Goal: Task Accomplishment & Management: Complete application form

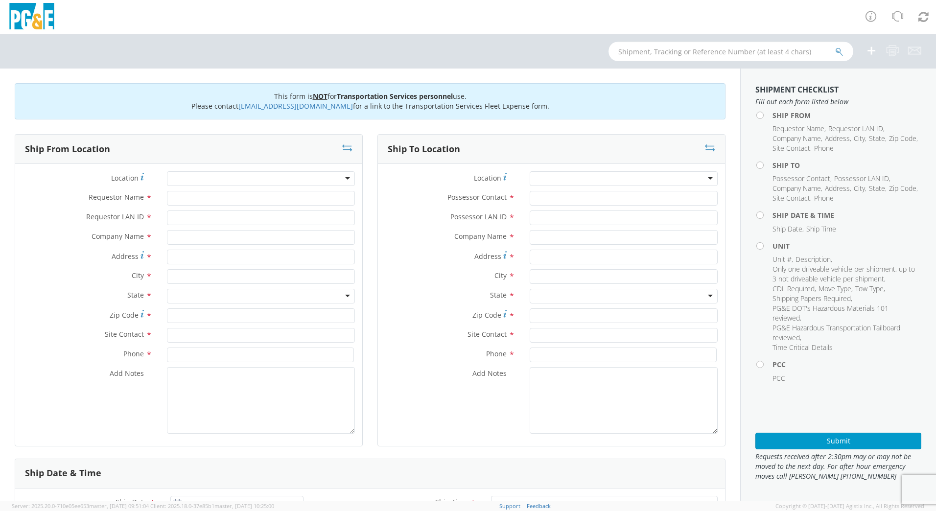
click at [679, 53] on input "text" at bounding box center [731, 52] width 245 height 20
type input "b38505"
click at [836, 47] on button "submit" at bounding box center [840, 53] width 8 height 12
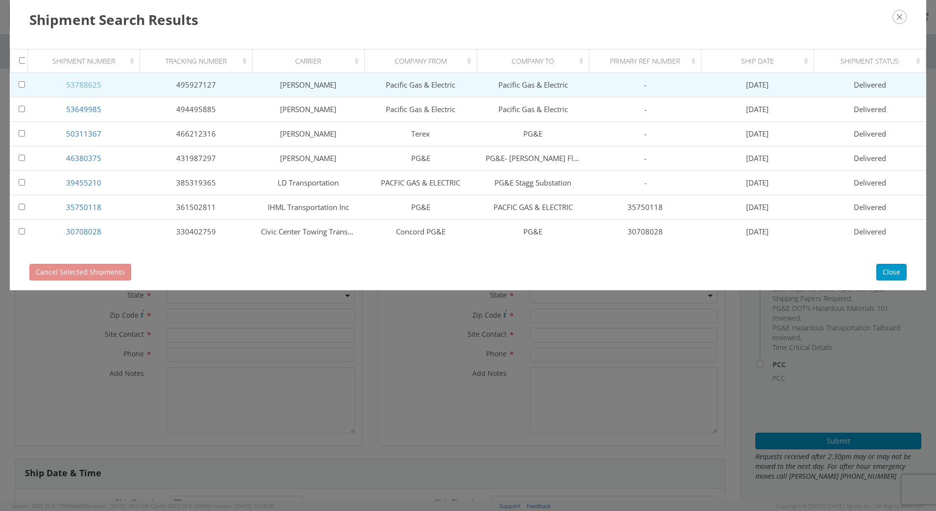
click at [83, 85] on link "53788625" at bounding box center [83, 85] width 35 height 10
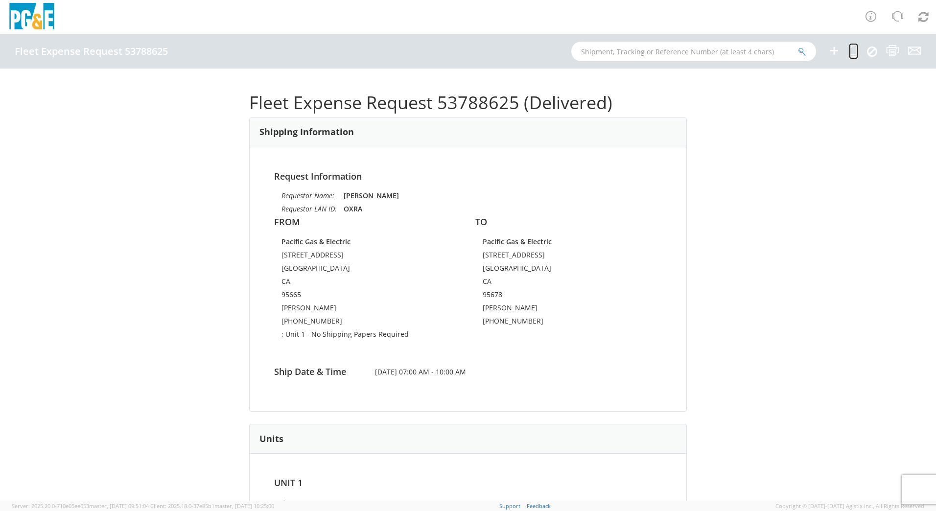
click at [851, 52] on icon at bounding box center [853, 51] width 9 height 12
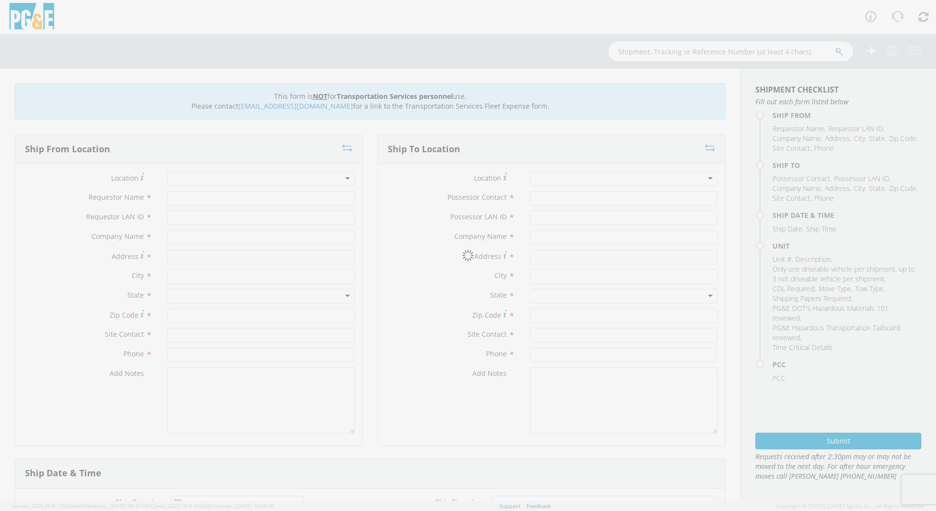
type input "[PERSON_NAME]"
type input "OXRA"
type input "Pacific Gas & Electric"
type input "[STREET_ADDRESS]"
type input "[GEOGRAPHIC_DATA]"
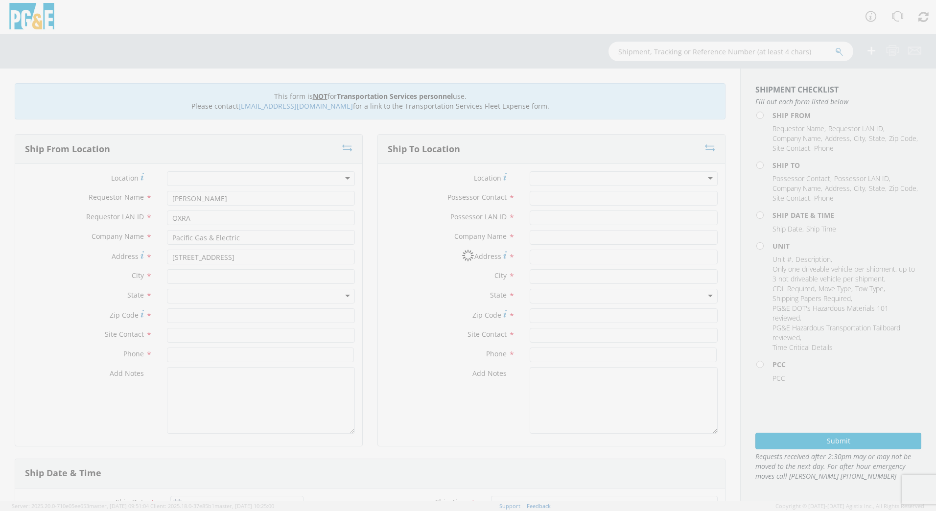
type input "95665"
type input "[PERSON_NAME]"
type input "[PHONE_NUMBER]"
type input "[PERSON_NAME]"
type input "TNSK"
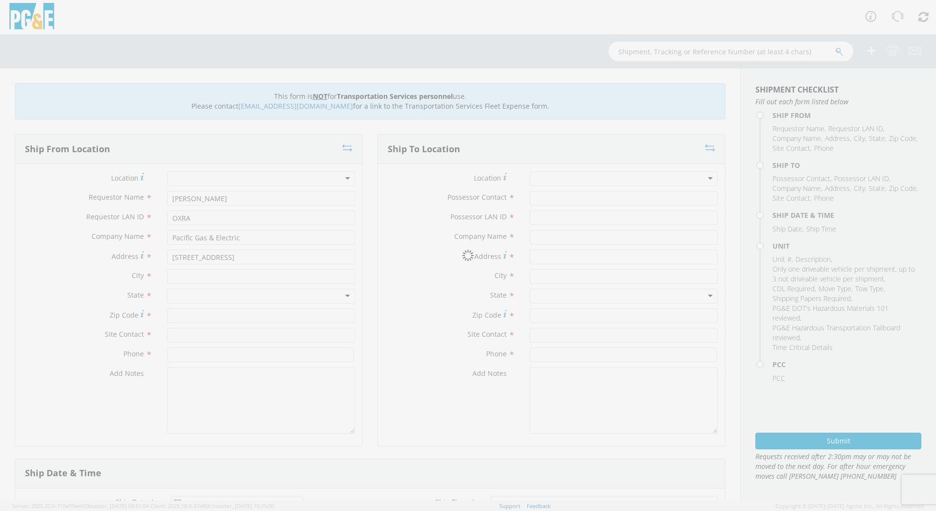
type input "Pacific Gas & Electric"
type input "[STREET_ADDRESS]"
type input "[GEOGRAPHIC_DATA]"
type input "[PERSON_NAME]"
type input "[PHONE_NUMBER]"
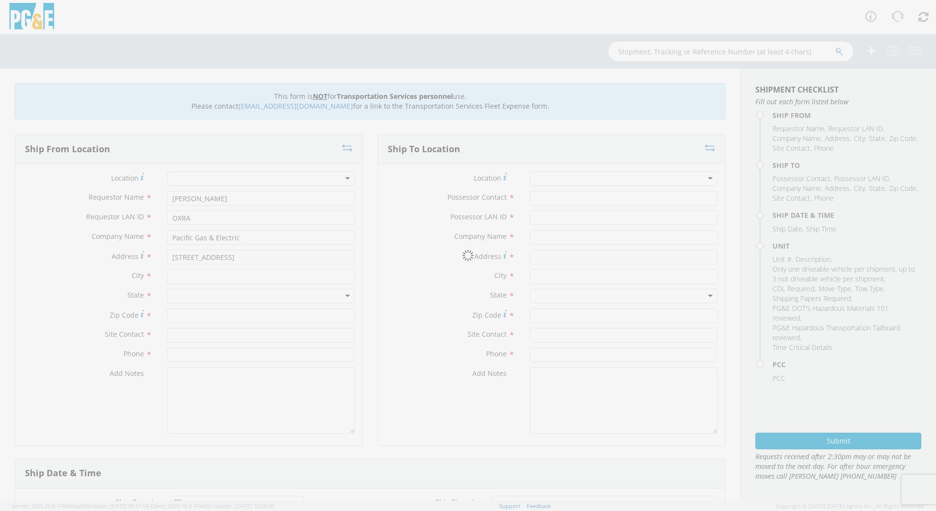
type input "[DATE]"
type input "EQ; MAN LIFT - SCISSOR"
type input "37000"
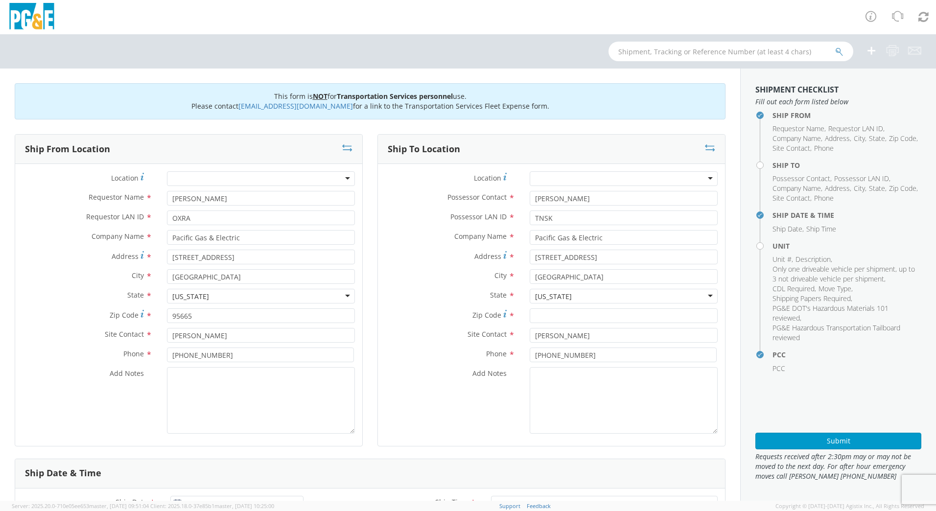
select select "14309"
select select "B38505"
click at [706, 146] on icon at bounding box center [710, 148] width 10 height 10
type input "[PERSON_NAME]"
type input "TNSK"
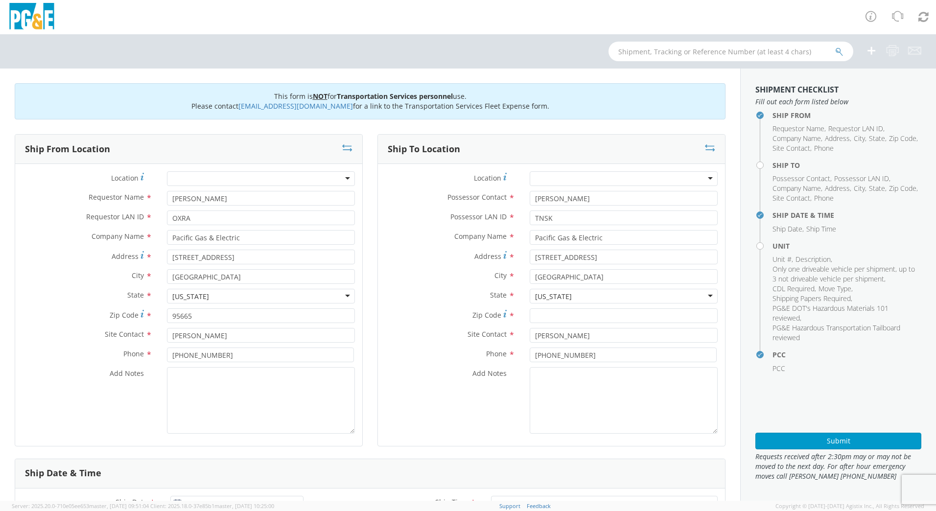
type input "[STREET_ADDRESS]"
type input "[GEOGRAPHIC_DATA]"
type input "[PERSON_NAME]"
type input "[PHONE_NUMBER]"
type input "[PERSON_NAME]"
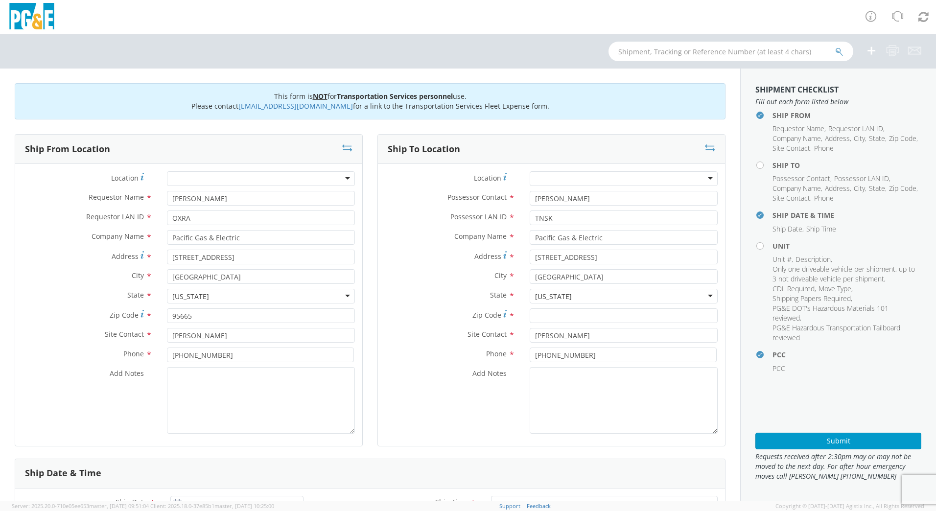
type input "OXRA"
type input "[STREET_ADDRESS]"
type input "[GEOGRAPHIC_DATA]"
type input "95665"
type input "[PERSON_NAME]"
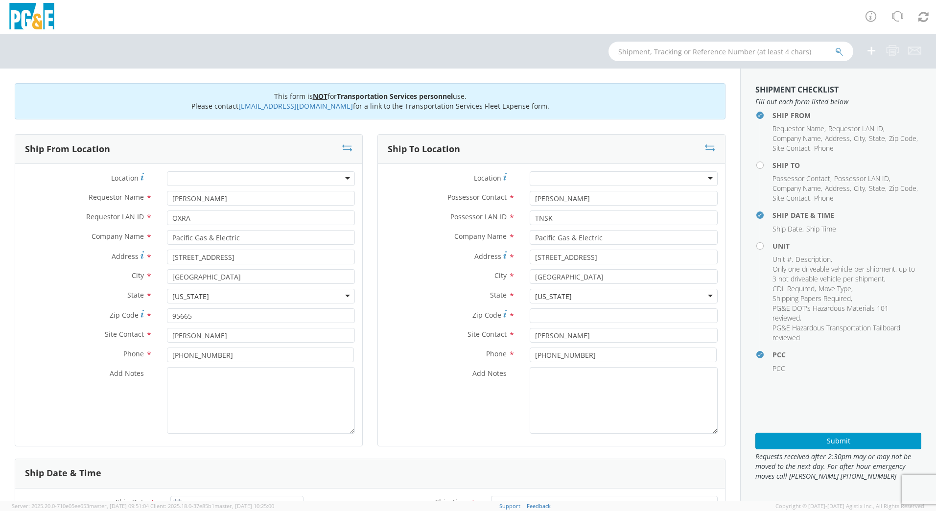
type input "[PHONE_NUMBER]"
drag, startPoint x: 588, startPoint y: 200, endPoint x: 505, endPoint y: 199, distance: 83.3
click at [505, 199] on div "Possessor Contact * [PERSON_NAME]" at bounding box center [551, 198] width 347 height 15
type input "d"
type input "[PERSON_NAME]"
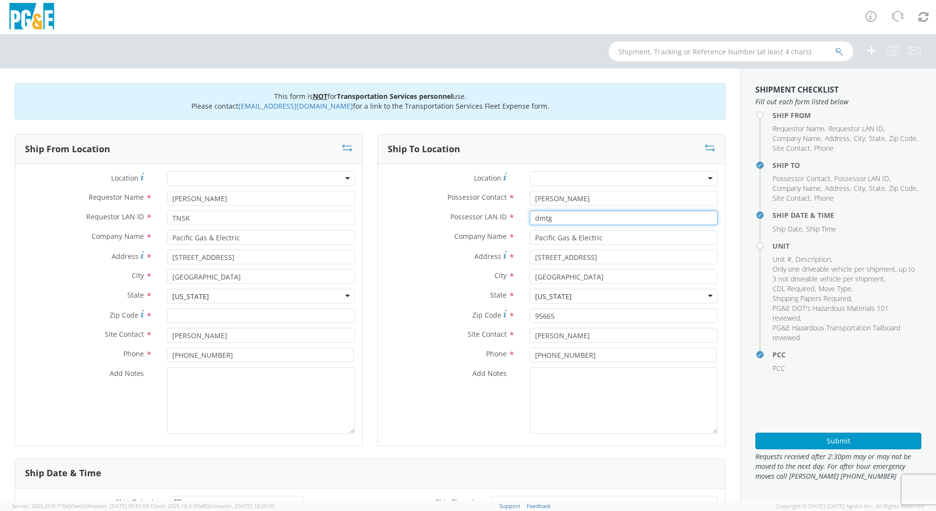
type input "dmtg"
drag, startPoint x: 591, startPoint y: 263, endPoint x: 534, endPoint y: 253, distance: 58.1
click at [534, 253] on div "Address * [STREET_ADDRESS]" at bounding box center [551, 260] width 347 height 20
drag, startPoint x: 600, startPoint y: 256, endPoint x: 488, endPoint y: 256, distance: 111.7
click at [488, 256] on div "Address * [STREET_ADDRESS]" at bounding box center [551, 257] width 347 height 15
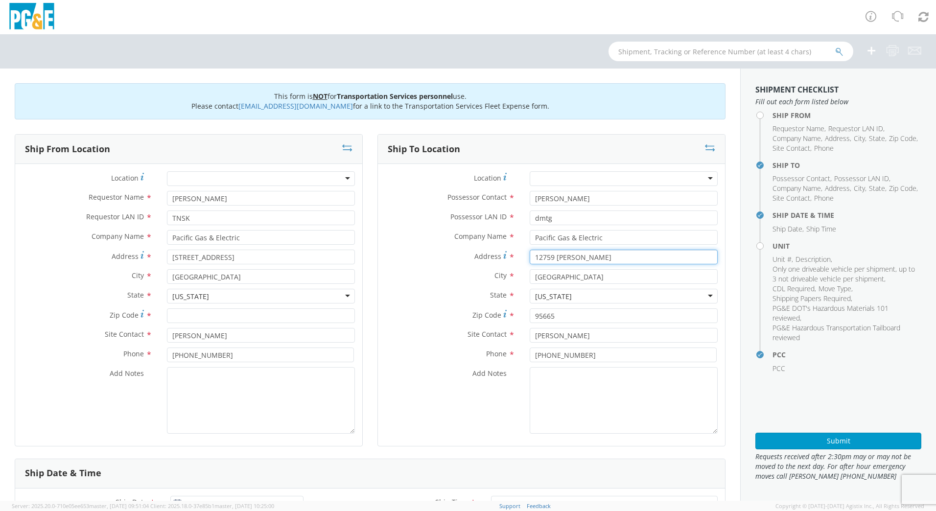
type input "12759 [PERSON_NAME]"
type input "auburn"
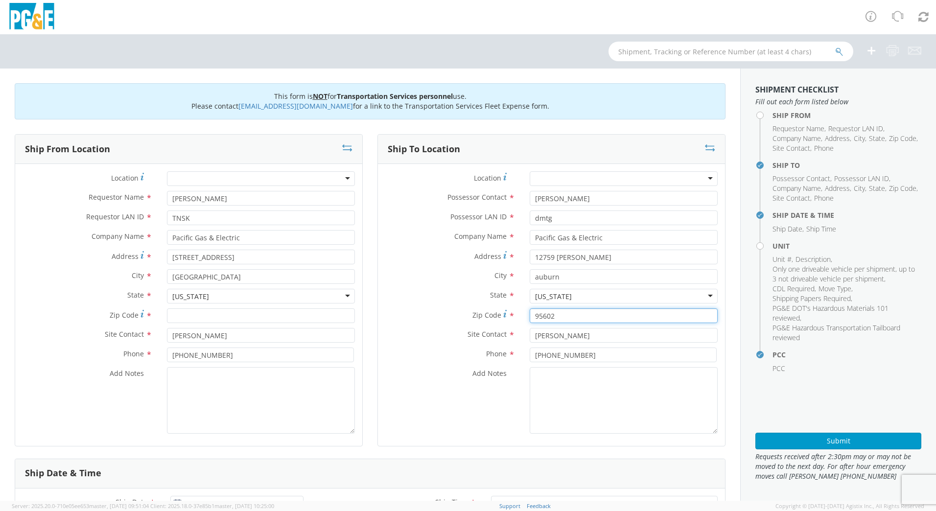
type input "95602"
type input "[PERSON_NAME]"
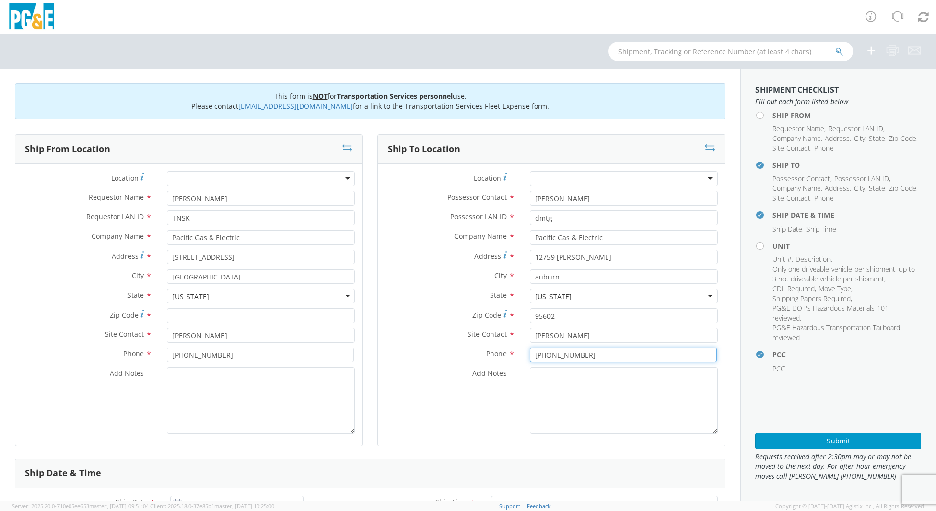
type input "[PHONE_NUMBER]"
click at [229, 198] on input "[PERSON_NAME]" at bounding box center [261, 198] width 188 height 15
type input "T"
type input "[PERSON_NAME]"
type input "dmtg"
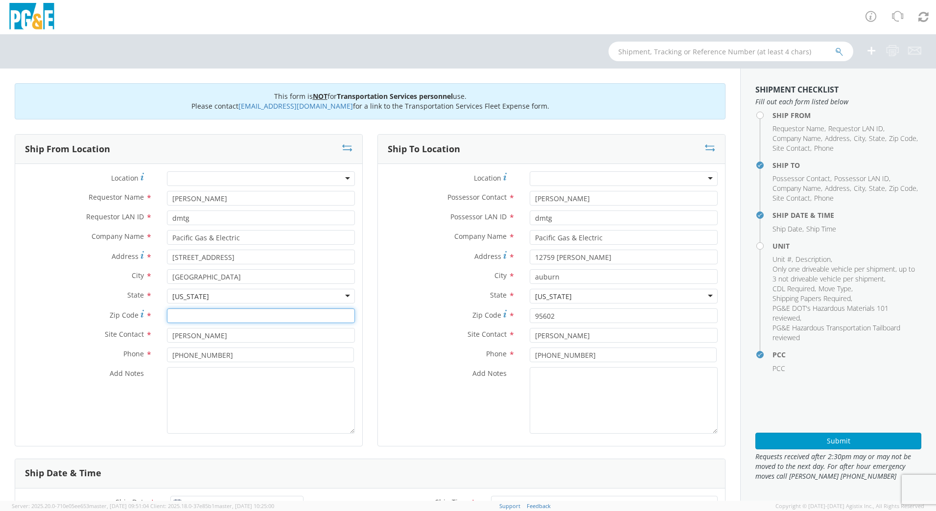
click at [204, 317] on input "Zip Code *" at bounding box center [261, 316] width 188 height 15
type input "95661"
click at [231, 336] on input "[PERSON_NAME]" at bounding box center [261, 335] width 188 height 15
drag, startPoint x: 230, startPoint y: 338, endPoint x: 150, endPoint y: 342, distance: 80.4
click at [150, 342] on div "Site Contact * [PERSON_NAME]" at bounding box center [188, 335] width 347 height 15
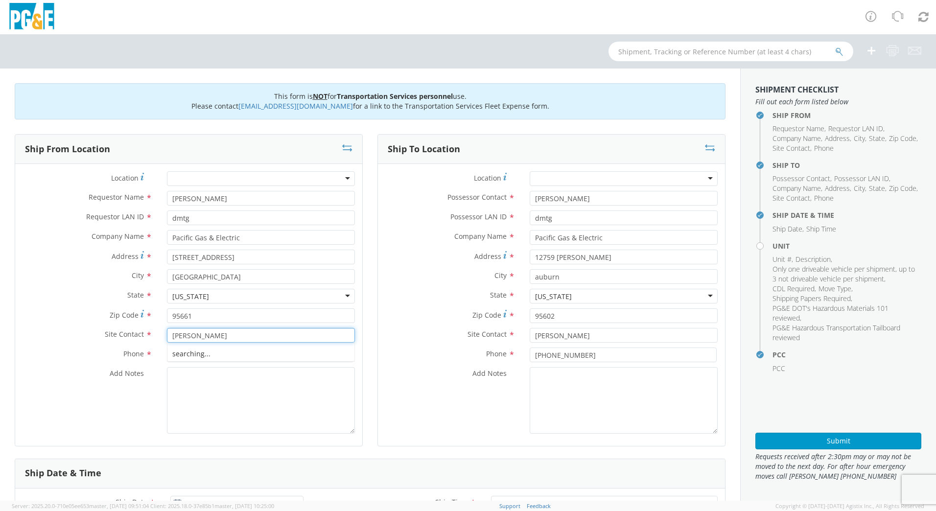
type input "[PERSON_NAME]"
type input "[PHONE_NUMBER]"
click at [205, 381] on textarea "Add Notes *" at bounding box center [261, 400] width 188 height 67
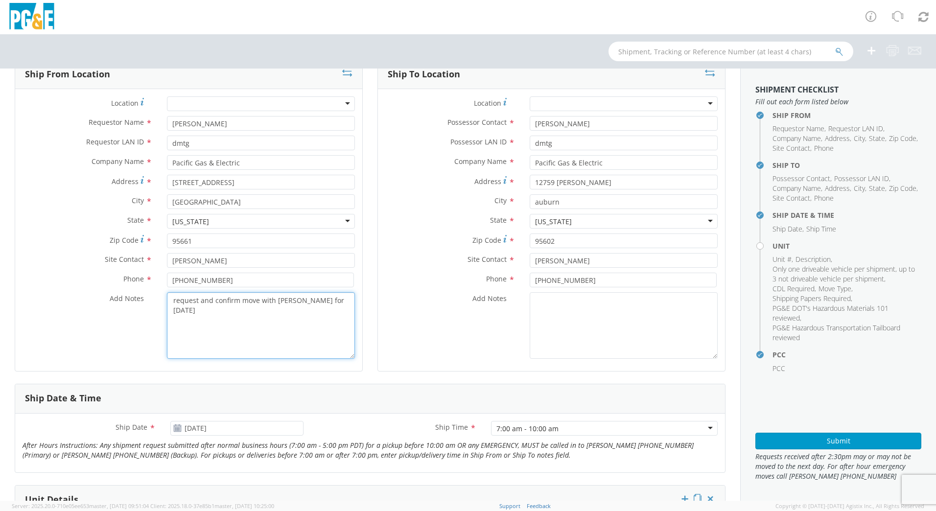
scroll to position [147, 0]
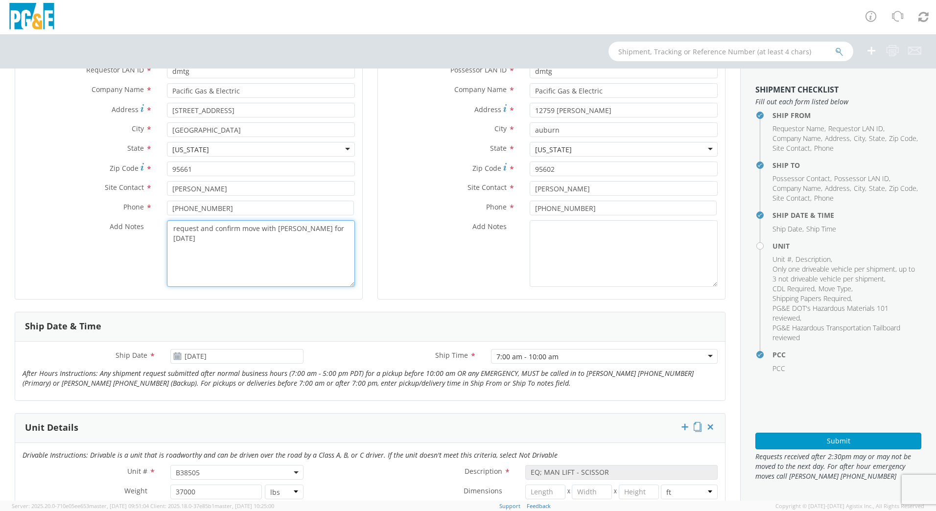
type textarea "request and confirm move with [PERSON_NAME] for [DATE]"
click at [230, 355] on input "[DATE]" at bounding box center [236, 356] width 133 height 15
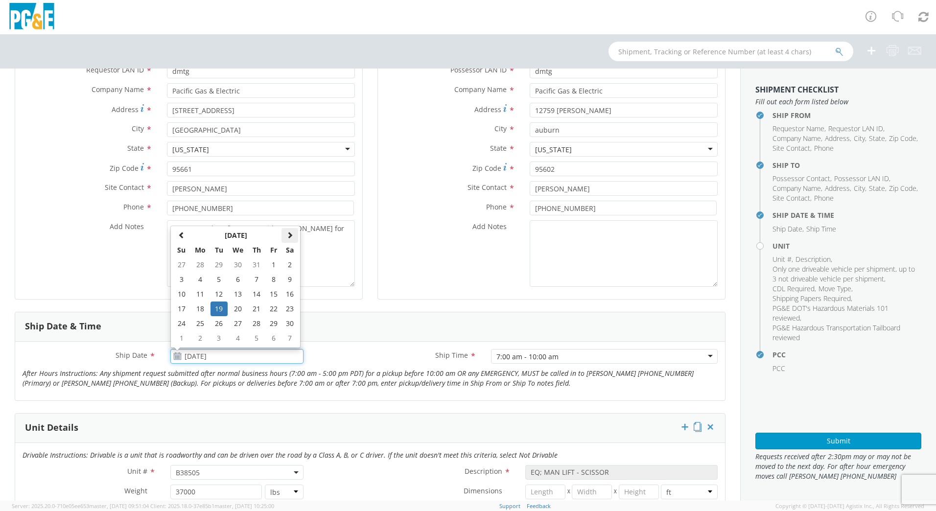
click at [287, 235] on span at bounding box center [290, 235] width 7 height 7
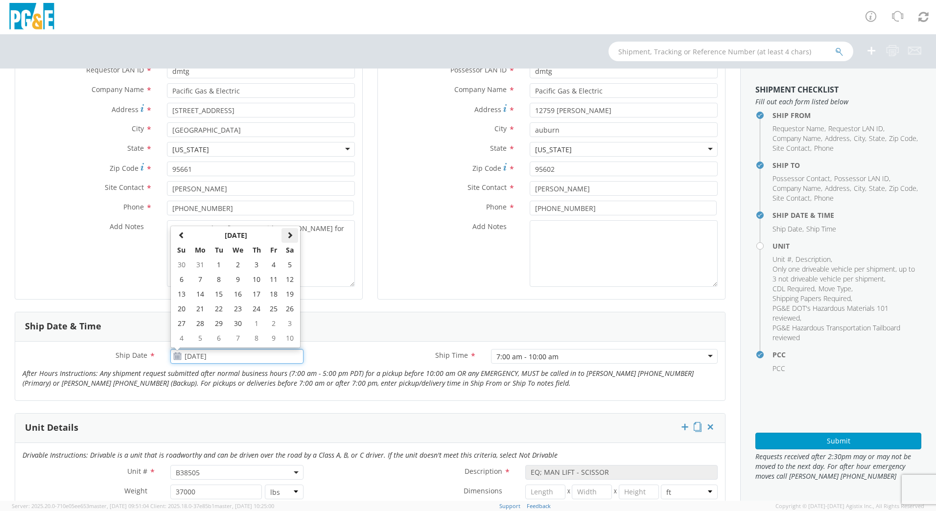
click at [287, 235] on span at bounding box center [290, 235] width 7 height 7
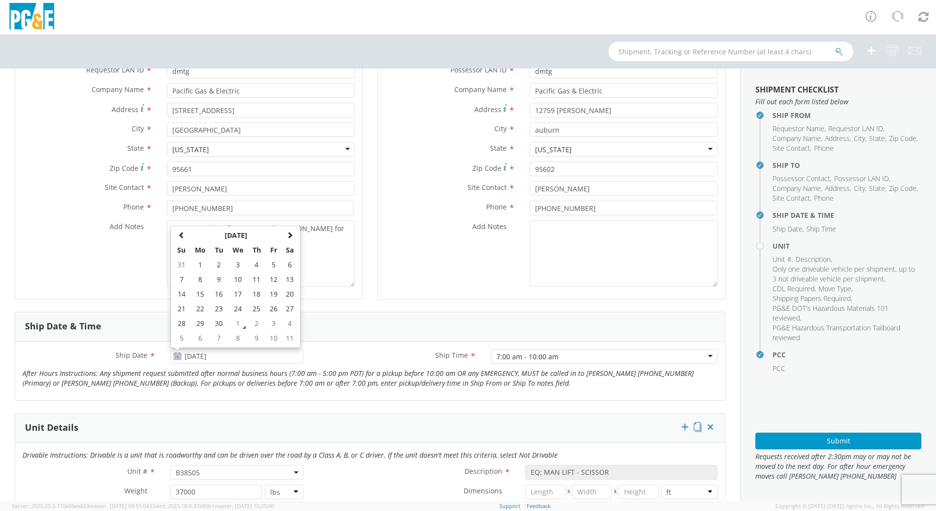
click at [402, 235] on div "Add Notes *" at bounding box center [551, 253] width 347 height 67
click at [178, 354] on use at bounding box center [177, 356] width 7 height 7
click at [188, 355] on input "[DATE]" at bounding box center [236, 356] width 133 height 15
click at [283, 236] on th at bounding box center [290, 235] width 17 height 15
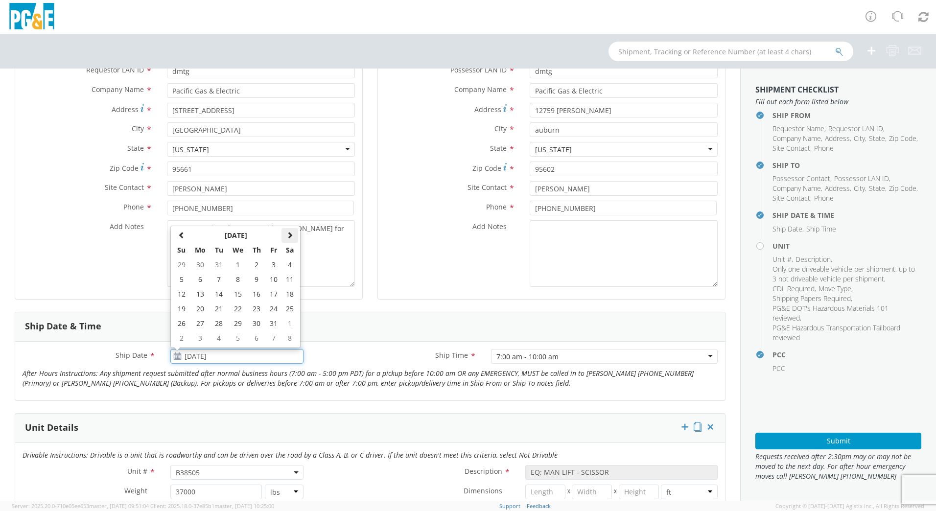
click at [283, 236] on th at bounding box center [290, 235] width 17 height 15
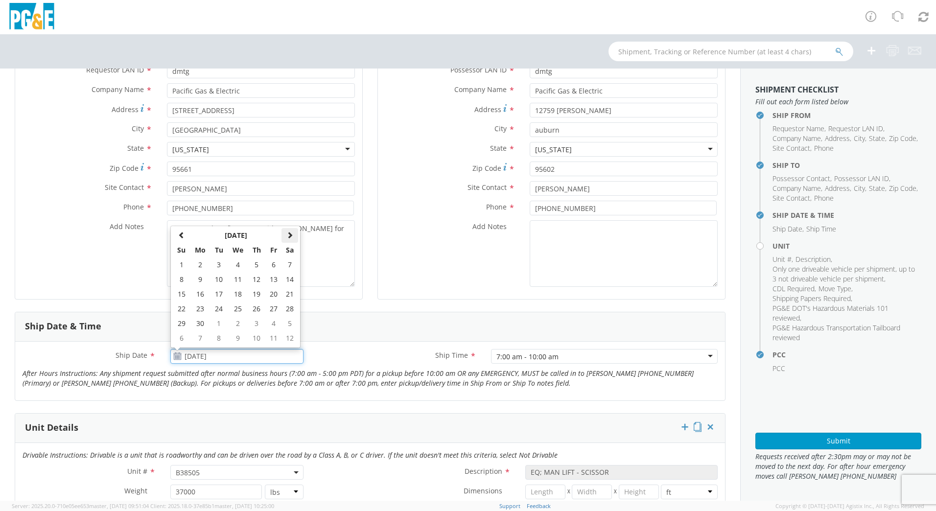
click at [283, 236] on th at bounding box center [290, 235] width 17 height 15
click at [282, 236] on th at bounding box center [290, 235] width 17 height 15
click at [290, 237] on span at bounding box center [290, 235] width 7 height 7
click at [258, 268] on td "2" at bounding box center [256, 265] width 17 height 15
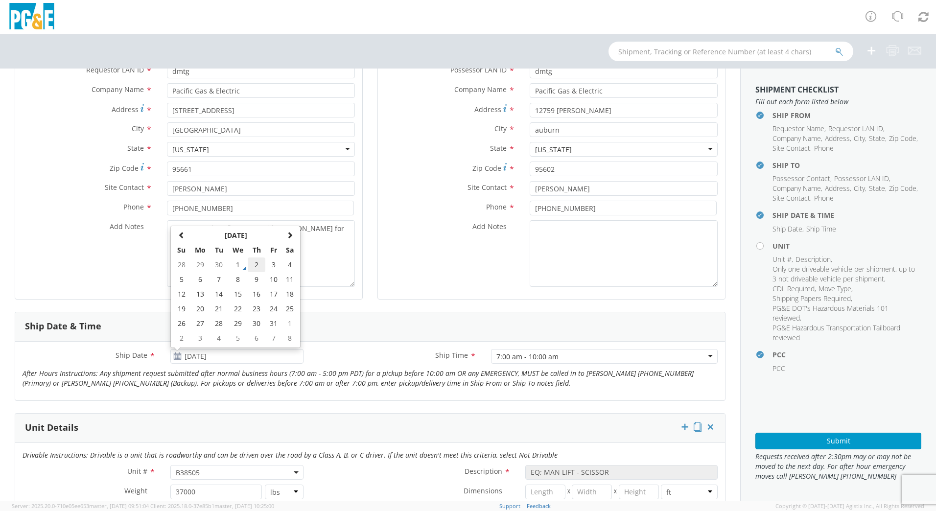
type input "[DATE]"
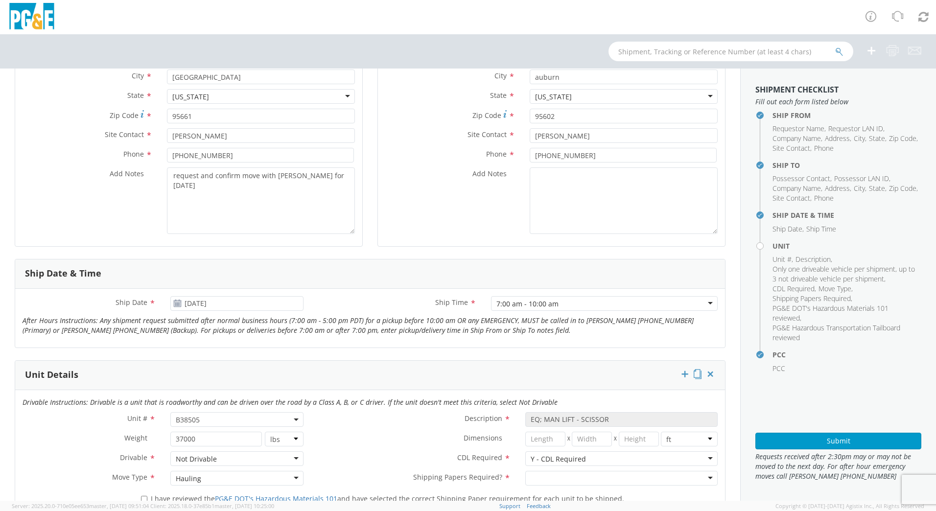
scroll to position [294, 0]
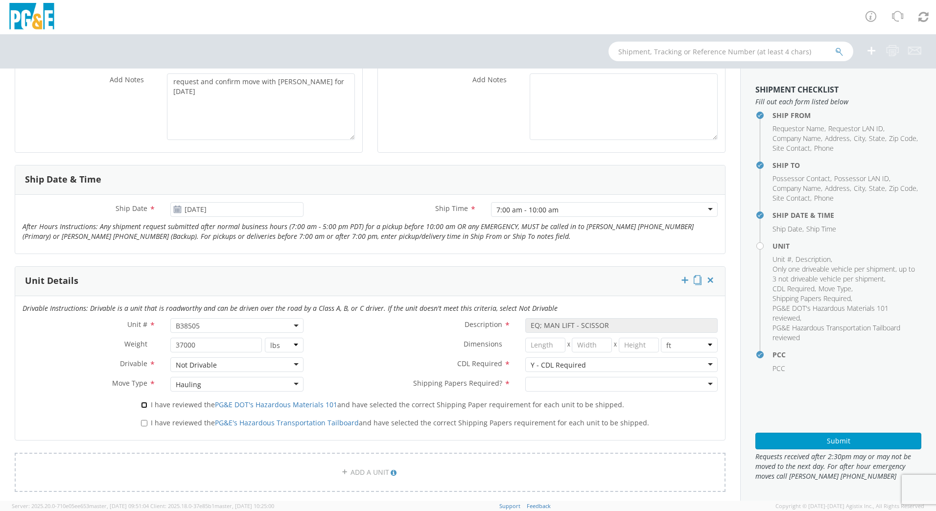
click at [143, 402] on input "I have reviewed the PG&E DOT's Hazardous Materials 101 and have selected the co…" at bounding box center [144, 405] width 6 height 6
checkbox input "true"
click at [139, 429] on div "I have reviewed the PG&E's Hazardous Transportation Tailboard and have selected…" at bounding box center [430, 424] width 592 height 18
click at [146, 423] on input "I have reviewed the PG&E's Hazardous Transportation Tailboard and have selected…" at bounding box center [144, 423] width 6 height 6
checkbox input "true"
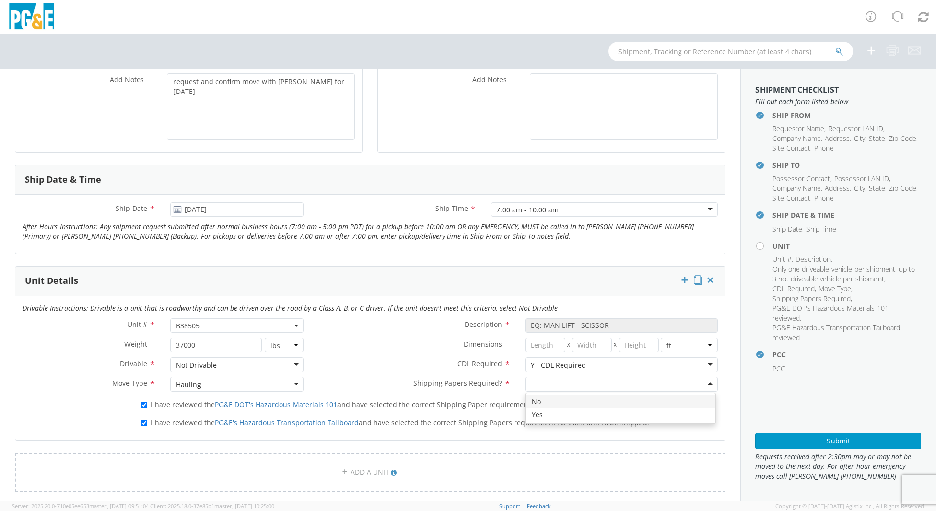
click at [534, 384] on div at bounding box center [622, 384] width 192 height 15
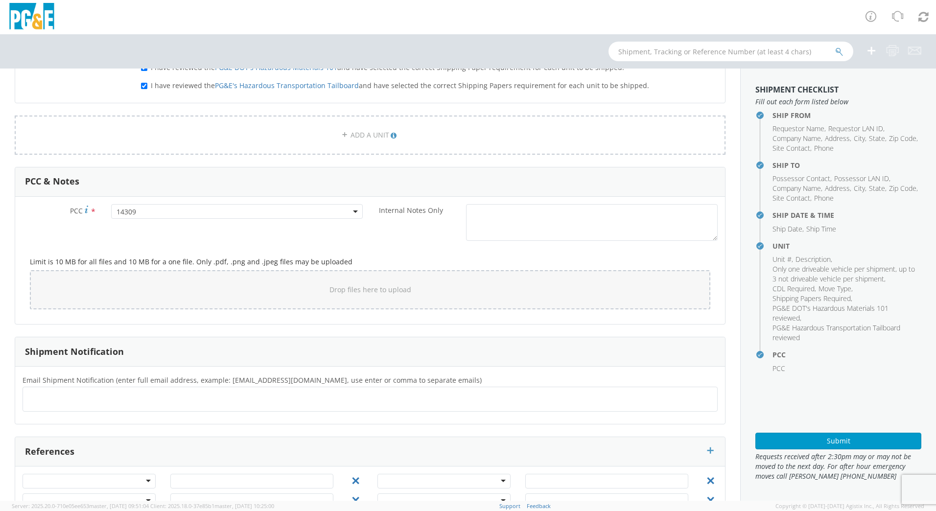
scroll to position [637, 0]
click at [120, 398] on ul at bounding box center [370, 394] width 687 height 16
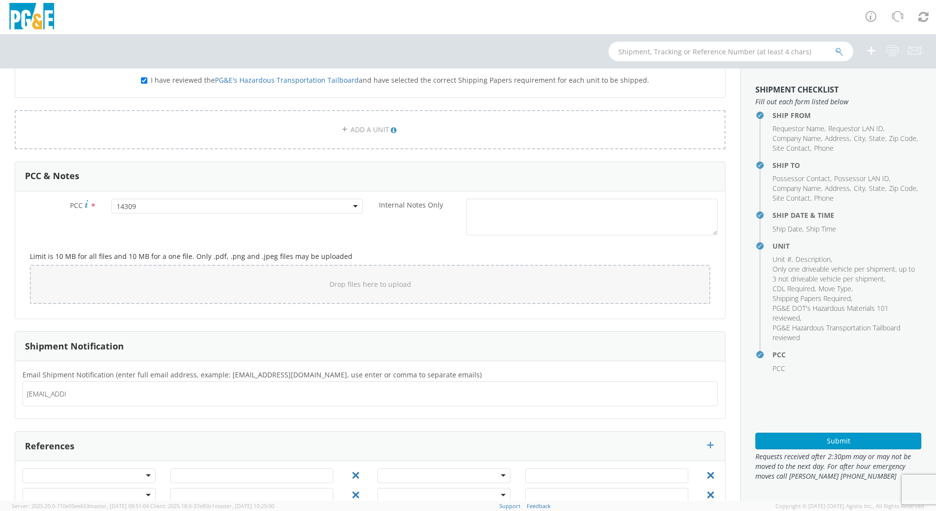
type input "[EMAIL_ADDRESS][DOMAIN_NAME]"
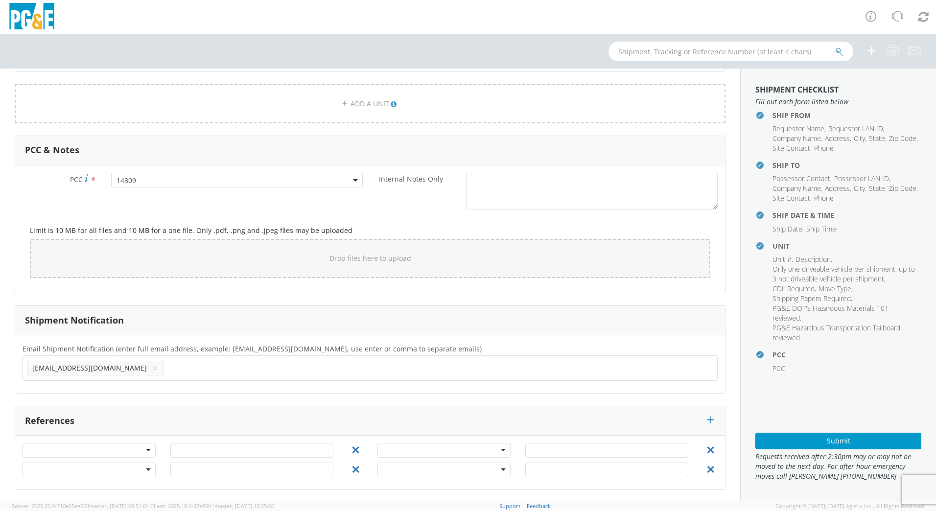
scroll to position [664, 0]
click at [834, 445] on button "Submit" at bounding box center [839, 441] width 166 height 17
